Goal: Transaction & Acquisition: Purchase product/service

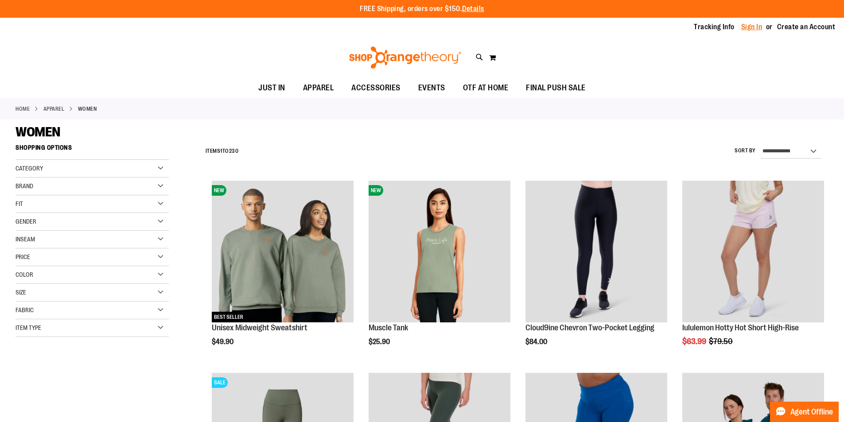
click at [751, 28] on link "Sign In" at bounding box center [751, 27] width 21 height 10
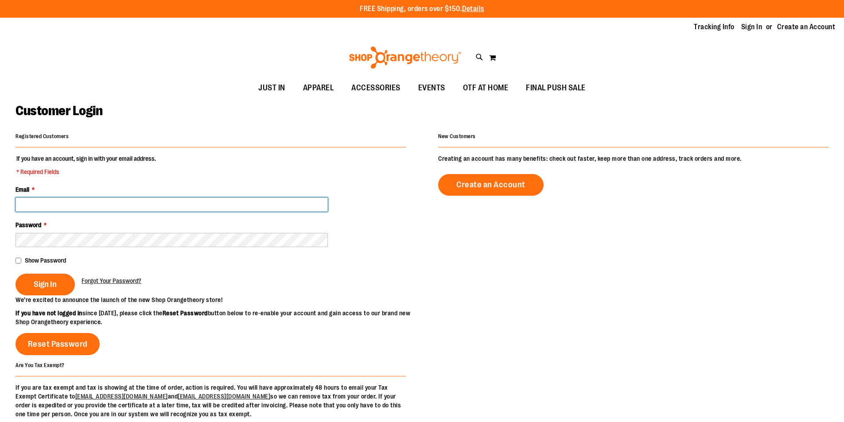
click at [125, 202] on input "Email *" at bounding box center [172, 205] width 312 height 14
drag, startPoint x: 125, startPoint y: 202, endPoint x: 93, endPoint y: 153, distance: 58.5
click at [124, 197] on div "Email *" at bounding box center [211, 198] width 390 height 27
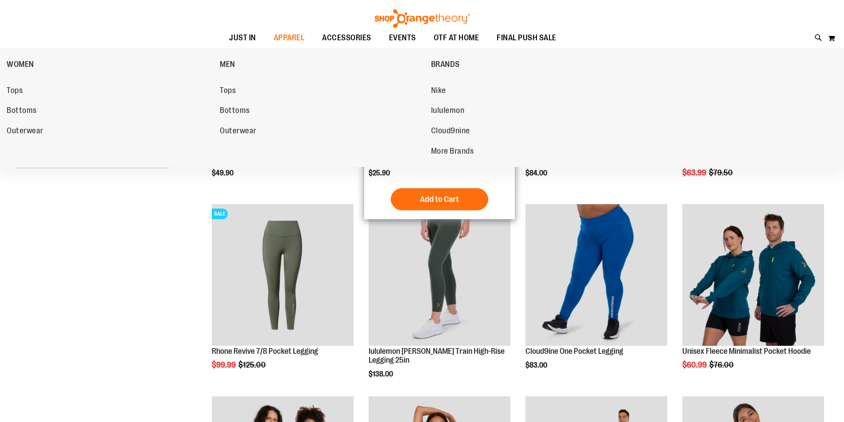
scroll to position [177, 0]
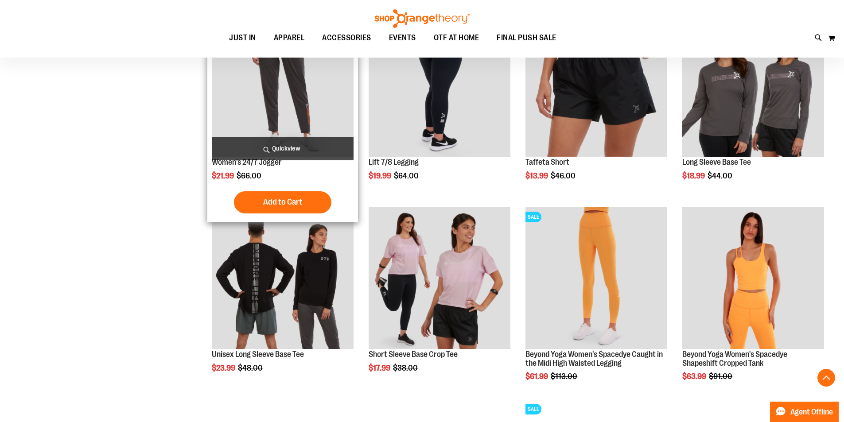
scroll to position [753, 0]
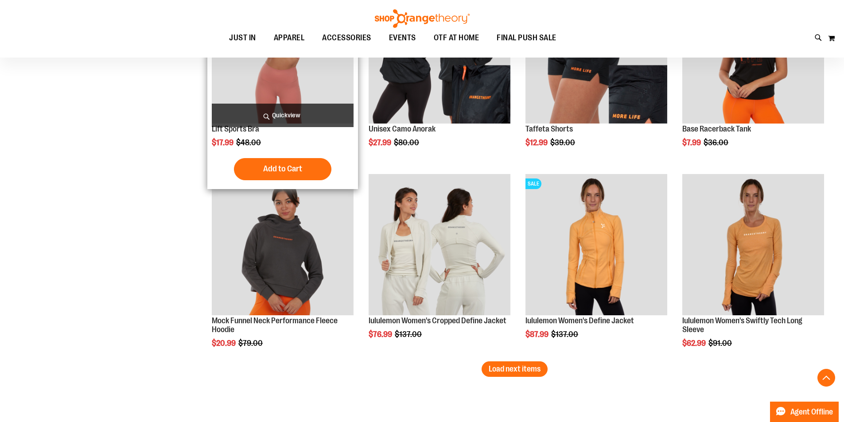
scroll to position [1595, 0]
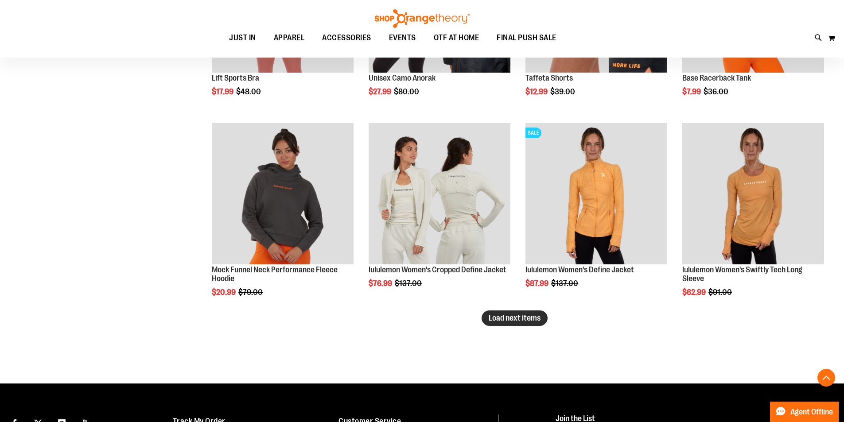
click at [526, 313] on button "Load next items" at bounding box center [515, 319] width 66 height 16
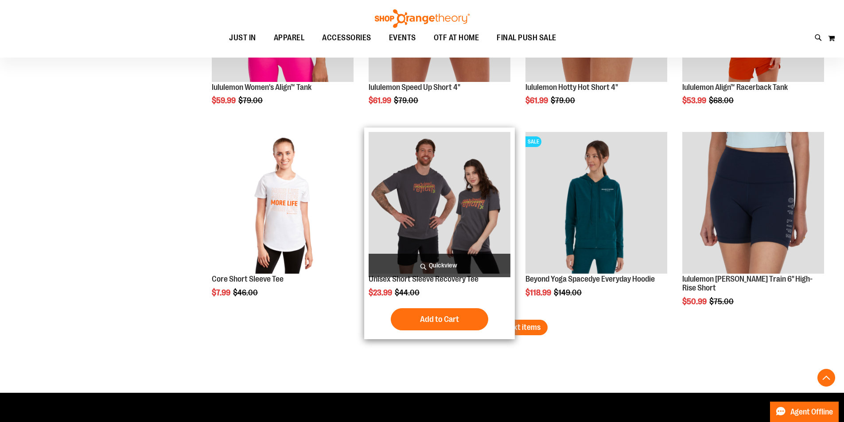
scroll to position [2215, 0]
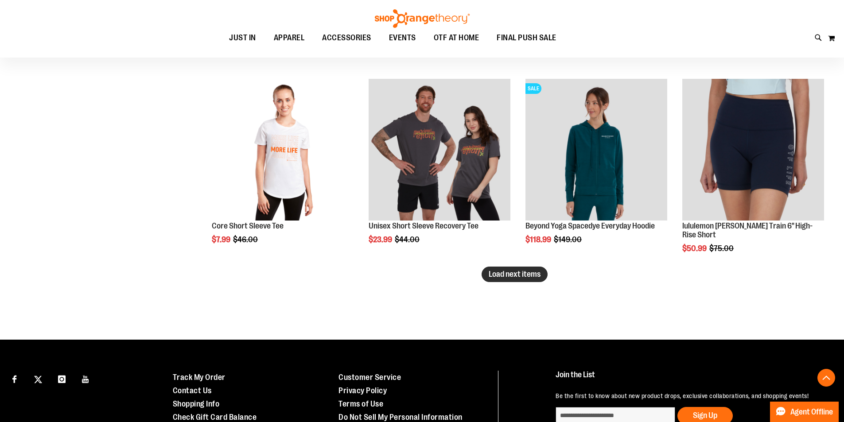
click at [522, 274] on span "Load next items" at bounding box center [515, 274] width 52 height 9
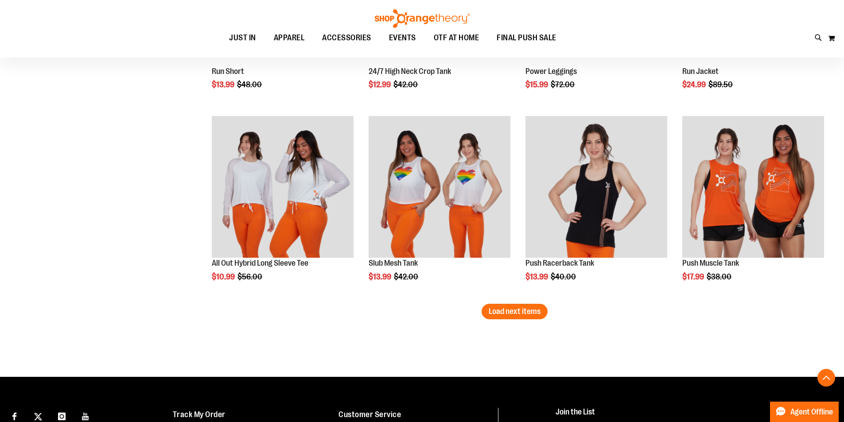
scroll to position [2835, 0]
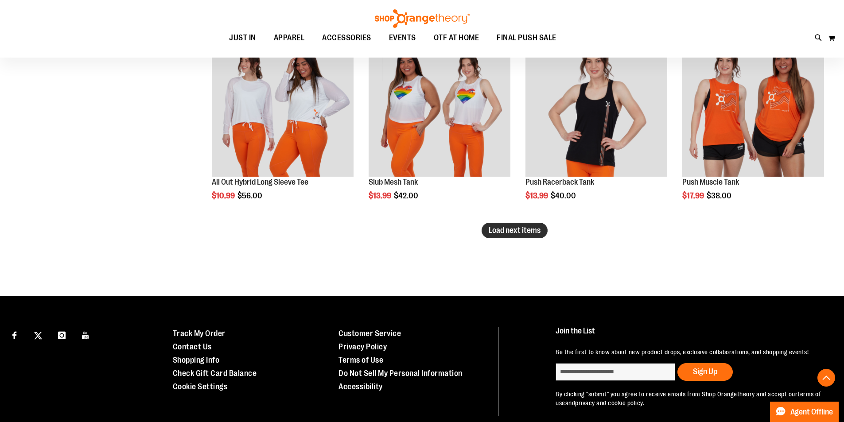
click at [512, 234] on span "Load next items" at bounding box center [515, 230] width 52 height 9
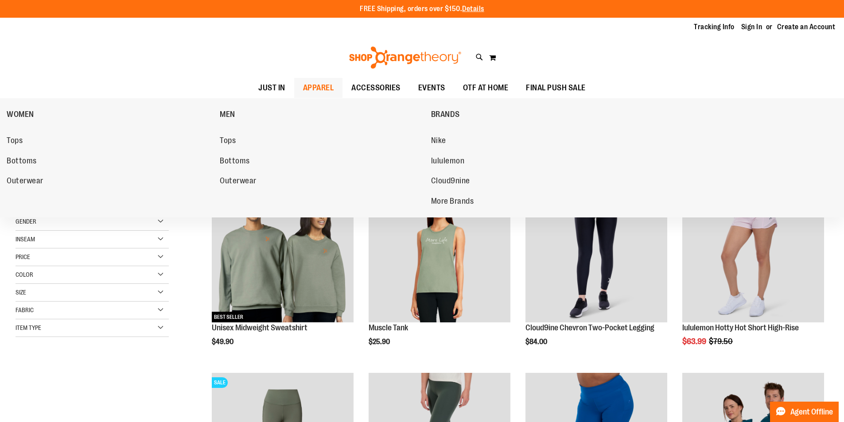
click at [316, 91] on span "APPAREL" at bounding box center [318, 88] width 31 height 20
click at [20, 138] on span "Tops" at bounding box center [15, 141] width 16 height 11
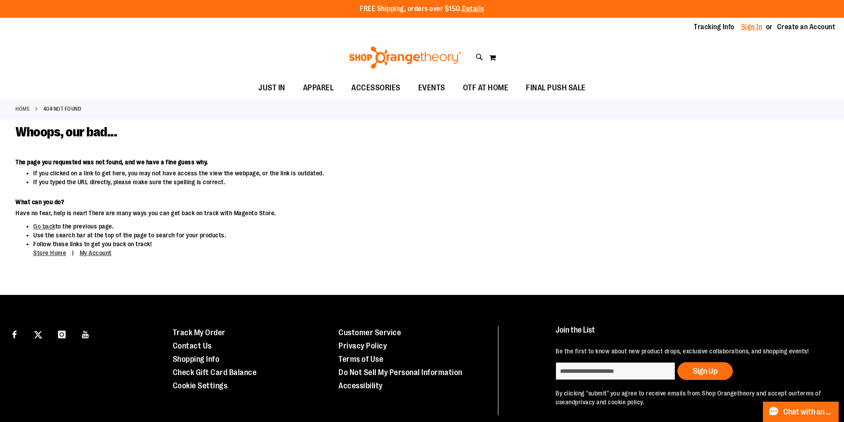
click at [753, 27] on link "Sign In" at bounding box center [751, 27] width 21 height 10
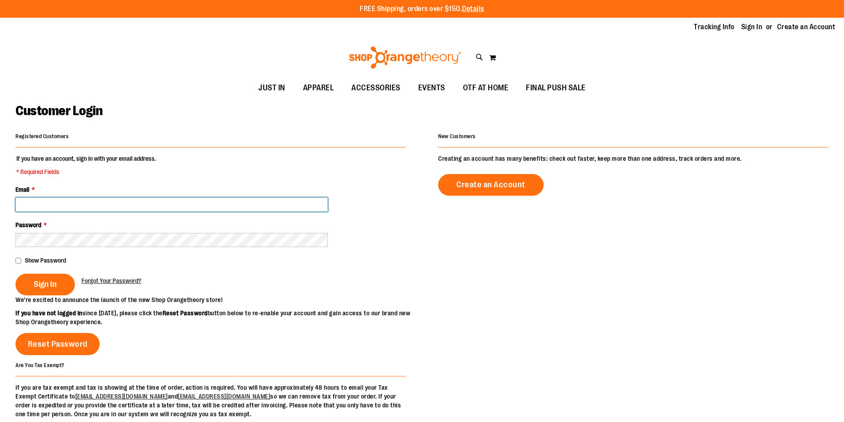
click at [261, 199] on input "Email *" at bounding box center [172, 205] width 312 height 14
type input "*"
click at [429, 85] on span "EVENTS" at bounding box center [431, 88] width 27 height 20
click at [436, 90] on span "EVENTS" at bounding box center [431, 88] width 27 height 20
